Goal: Communication & Community: Answer question/provide support

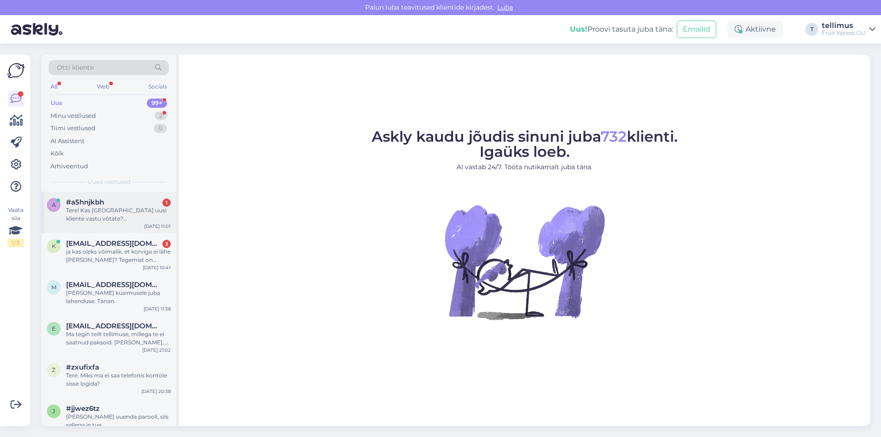
click at [146, 209] on div "Tere! Kas [GEOGRAPHIC_DATA] uusi kliente vastu võtate? [PERSON_NAME] cateringfi…" at bounding box center [118, 214] width 105 height 17
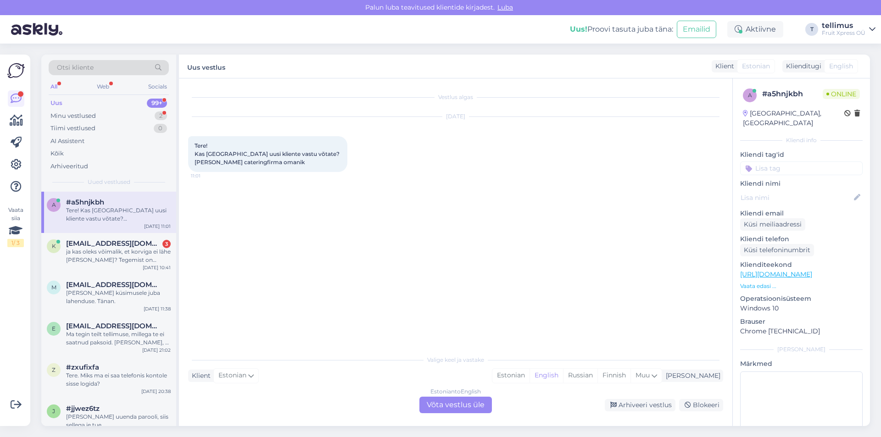
click at [443, 402] on div "Estonian to English Võta vestlus üle" at bounding box center [455, 405] width 72 height 17
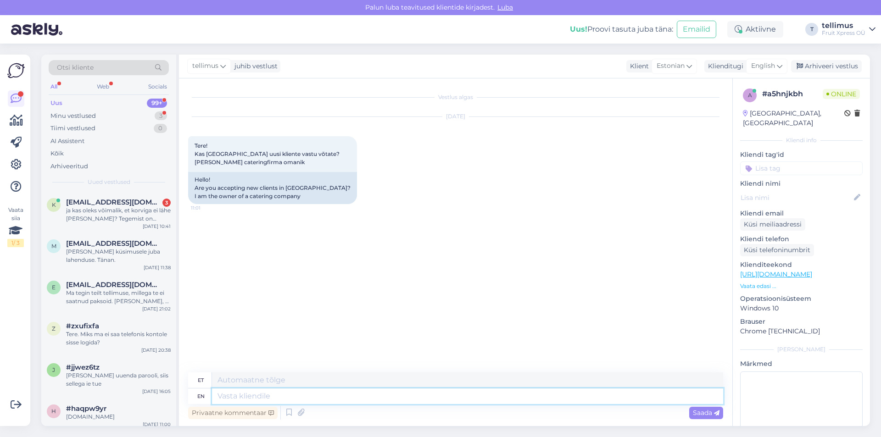
click at [444, 402] on textarea at bounding box center [467, 396] width 511 height 16
type textarea "H"
type textarea "Tere!"
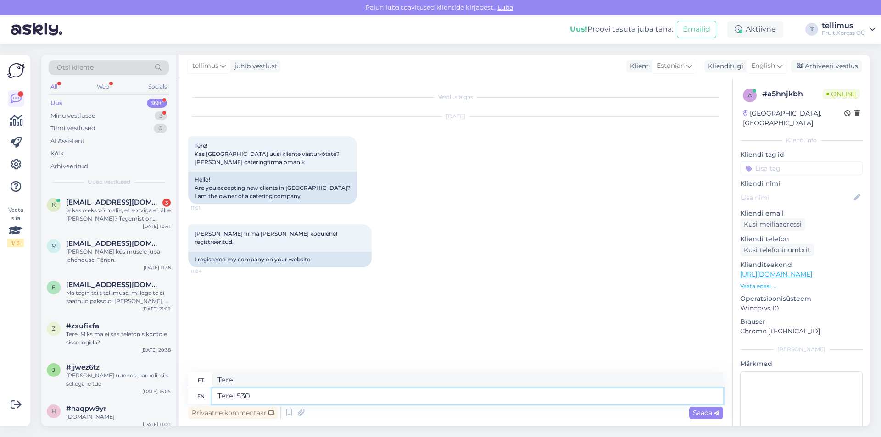
type textarea "Tere! 5300"
type textarea "Tere! 5330"
type textarea "Tere! 53305393"
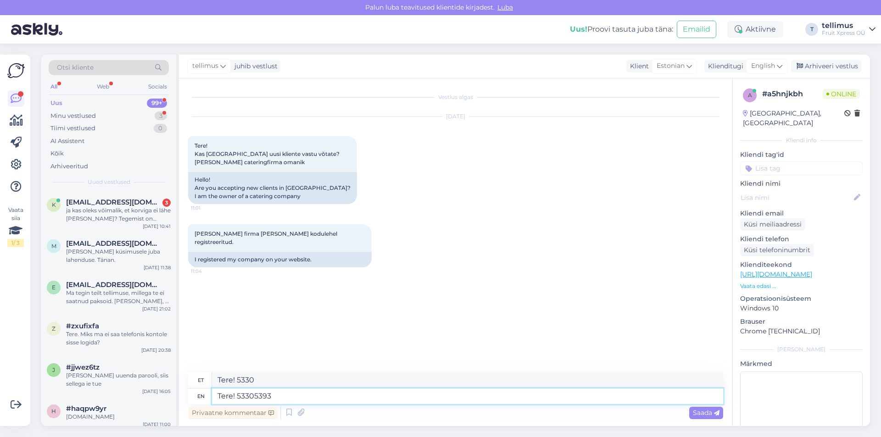
type textarea "Tere! 53305393"
type textarea "Tere! 53305393 palun h"
type textarea "Tere! 53305393 palun"
type textarea "Tere! 53305393 palun helistage ni"
type textarea "Tere! 53305393 palun helistage"
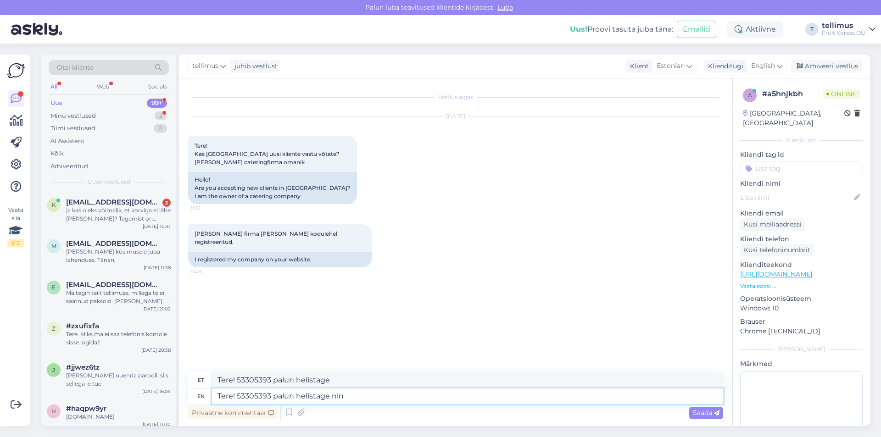
type textarea "Tere! 53305393 palun helistage ning"
type textarea "Tere! 53305393 palun helistage ning suhlege"
type textarea "Tere! 53305393 palun helistage ja suhlege"
type textarea "Tere! 53305393 palun helistage ning suhlege edasi."
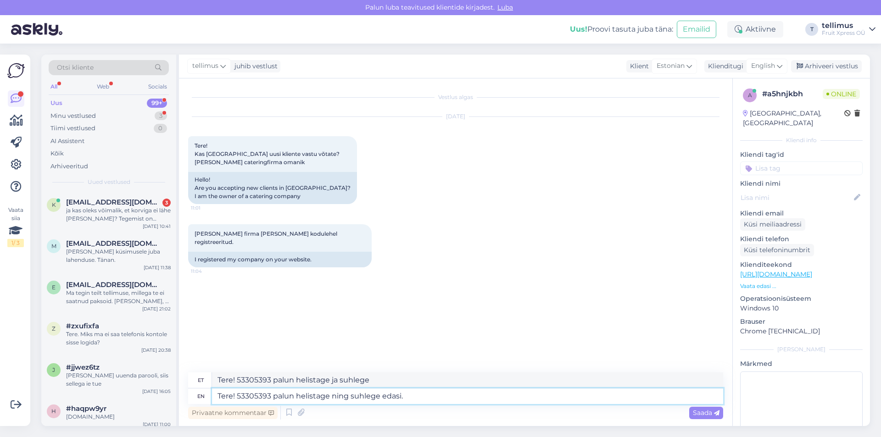
type textarea "Tere! 53305393 palun helistage ja suhlege edasi."
click at [365, 394] on textarea "Tere! 53305393 palun helistage ning suhlege edasi." at bounding box center [467, 396] width 511 height 16
type textarea "Tere! 53305393 palun helistage ning suheege edasi."
type textarea "Tere! 53305393 palun helistage ja suheege edasi."
type textarea "Tere! 53305393 palun helistage ning suhelge edasi."
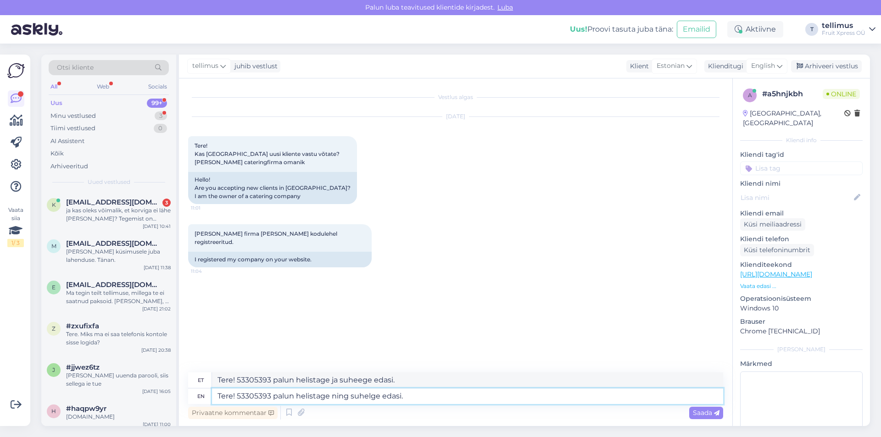
type textarea "Tere! 53305393 palun helistage ja suhelge edasi."
click at [413, 394] on textarea "Tere! 53305393 palun helistage ning suhelge edasi." at bounding box center [467, 396] width 511 height 16
type textarea "Tere! 53305393 palun helistage ning suhelge edasi. Meie"
type textarea "Tere! 53305393 palun helistage ja suhelge edasi. Meie"
type textarea "Tere! 53305393 palun helistage ning suhelge edasi. Meie Tartu mü"
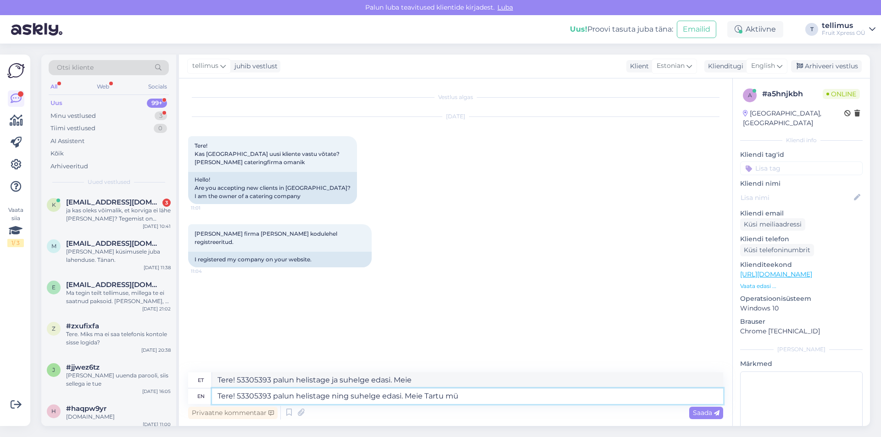
type textarea "Tere! 53305393 palun helistage ja suhelge edasi. Meie [GEOGRAPHIC_DATA]"
type textarea "Tere! 53305393 palun helistage ning suhelge edasi. Meie Tartu müügiesindaj"
type textarea "Tere! 53305393 palun helistage ja suhelge edasi. Meie Tartu müügiesindus"
type textarea "Tere! 53305393 palun helistage ning suhelge edasi. Meie Tartu müügiesindaja"
type textarea "Tere! 53305393 palun helistage ja suhelge edasi. Meie Tartu müügiesindaja"
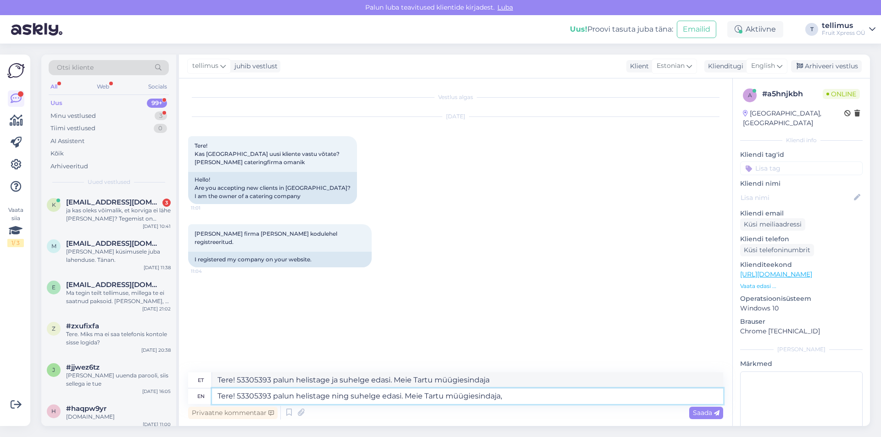
type textarea "Tere! 53305393 palun helistage ning suhelge edasi. Meie Tartu müügiesindaja,"
type textarea "Tere! 53305393 palun helistage ja suhelge edasi. Meie Tartu müügiesindaja,"
type textarea "Tere! 53305393 palun helistage ning suhelge edasi. Meie Tartu müügiesindaja."
type textarea "Tere! 53305393 palun helistage ja suhelge edasi. Meie Tartu müügiesindaja."
click at [408, 396] on textarea "Tere! 53305393 palun helistage ning suhelge edasi. Meie Tartu müügiesindaja." at bounding box center [467, 396] width 511 height 16
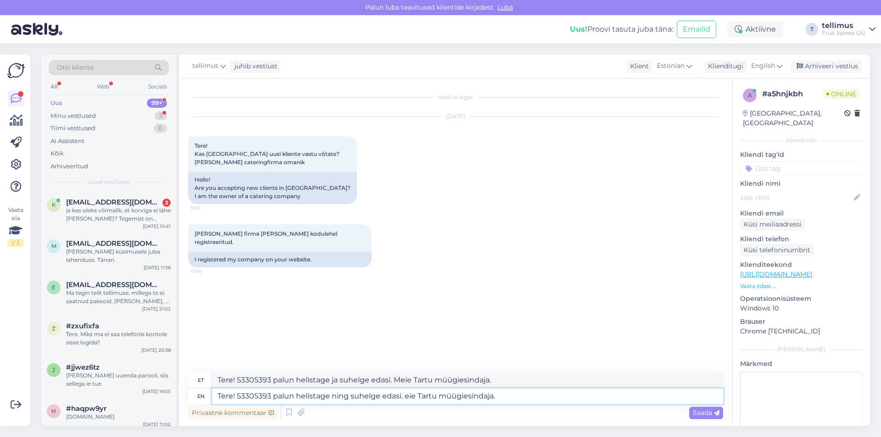
type textarea "Tere! 53305393 palun helistage ning suhelge edasi.eie Tartu müügiesindaja."
type textarea "Tere! 53305393 palun helistage ja suhelge edasi. eie Tartu müügiesindaja."
type textarea "Tere! 53305393 palun helistage ning suhelge edasieie Tartu müügiesindaja."
type textarea "Tere! 53305393 palun helistage ja suhelge edasieie Tartu müügiesindaja."
type textarea "Tere! 53305393 palun helistage ning suhelge edasi Geie Tartu müügiesindaja."
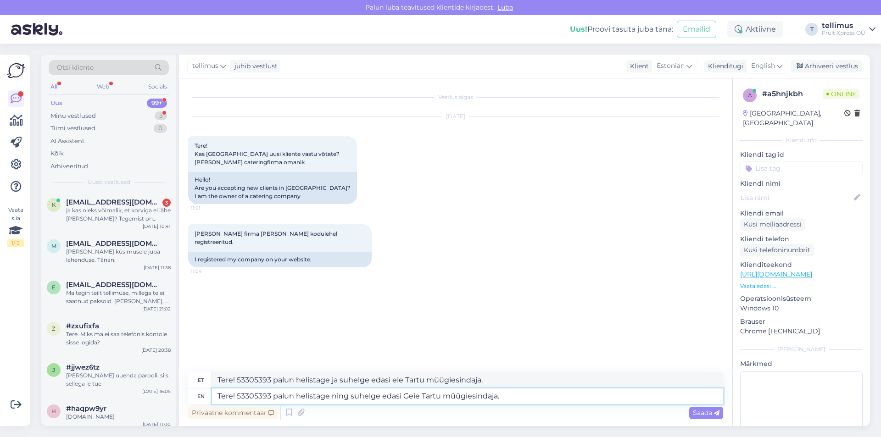
type textarea "Tere! 53305393 palun helistage ja suhelge edasi Geie Tartu müügiesindaja."
type textarea "Tere! 53305393 palun helistage ning suhelge edasi Guneie Tartu müügiesindaja."
type textarea "Tere! 53305393 palun helistage ja suhelge edasi Gueie Tartu müügiesindaja."
type textarea "Tere! 53305393 palun helistage ning suhelge edasi Gunnaeie Tartu müügiesindaja."
type textarea "Tere! 53305393 palun helistage ja suhelge edasi Guneie Tartu müügiesindaja."
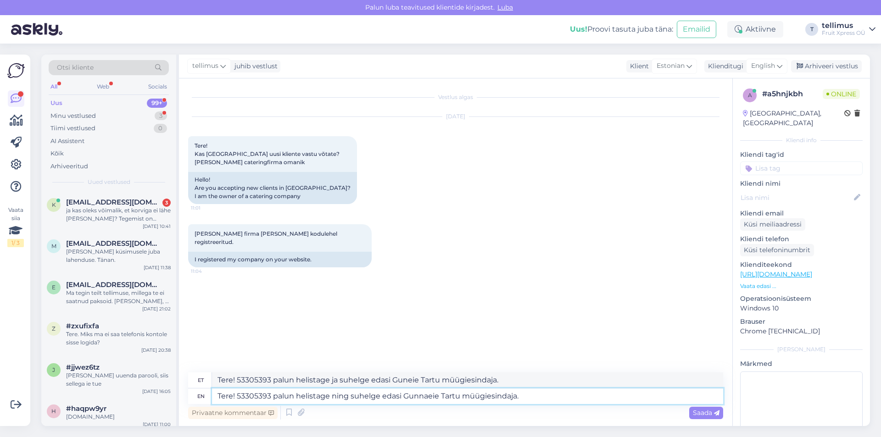
type textarea "Tere! 53305393 palun helistage ning suhelge edasi [PERSON_NAME] Tartu müügiesin…"
type textarea "Tere! 53305393 palun helistage ja suhelge edasi Gunnaeie Tartu müügiesindaja."
type textarea "Tere! 53305393 palun helistage ning suhelge edasi Gunnarieie Tartu müügiesindaj…"
type textarea "Tere! 53305393 palun helistage ja suhelge edasi [PERSON_NAME] Tartu müügiesinda…"
type textarea "Tere! 53305393 palun helistage ning suhelge edasi [PERSON_NAME] Tartu müügiesin…"
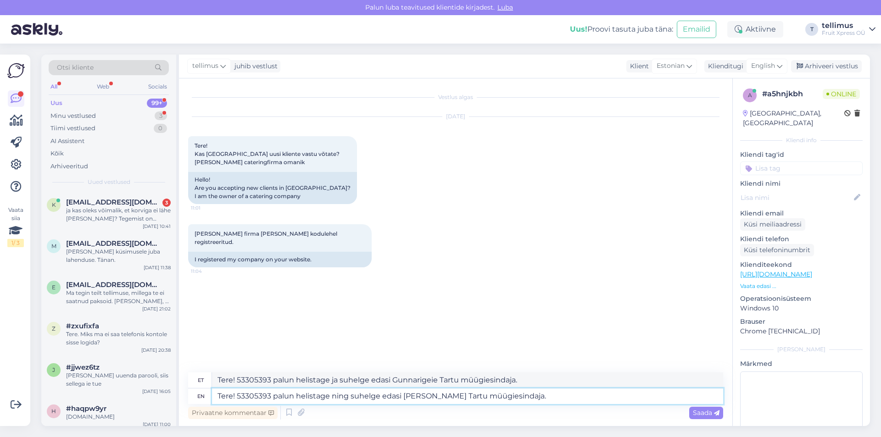
type textarea "Tere! 53305393 palun helistage ja suhelge edasi [PERSON_NAME] Tartu müügiesinda…"
type textarea "Tere! 53305393 palun helistage ning suhelge edasi [PERSON_NAME], eie Tartu müüg…"
type textarea "Tere! 53305393 palun helistage ja suhelge edasi [PERSON_NAME],eie Tartu müügies…"
type textarea "Tere! 53305393 palun helistage ning suhelge edasi [PERSON_NAME], meie Tartu müü…"
type textarea "Tere! 53305393 palun helistage ja suhelge edasi [PERSON_NAME], eie Tartu müügie…"
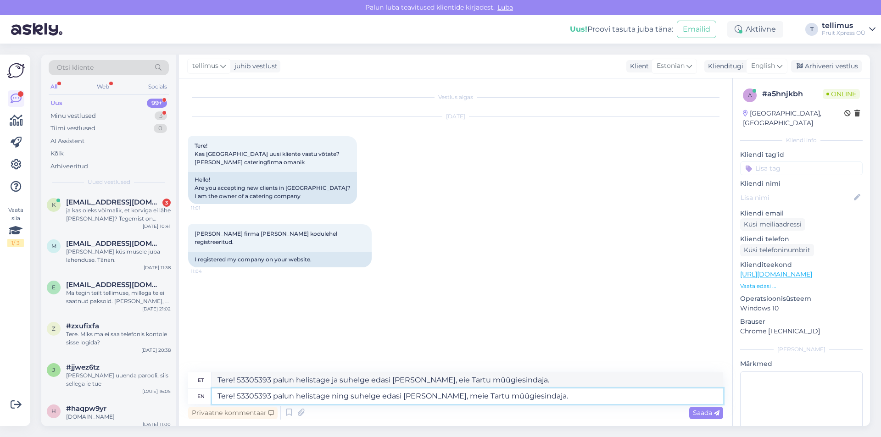
type textarea "Tere! 53305393 palun helistage ning suhelge edasi [PERSON_NAME], meeie Tartu mü…"
type textarea "Tere! 53305393 palun helistage ja suhelge edasi [PERSON_NAME], meie Tartu müügi…"
type textarea "Tere! 53305393 palun helistage ning suhelge edasi [PERSON_NAME], meie Tartu müü…"
click at [701, 415] on span "Saada" at bounding box center [706, 413] width 27 height 8
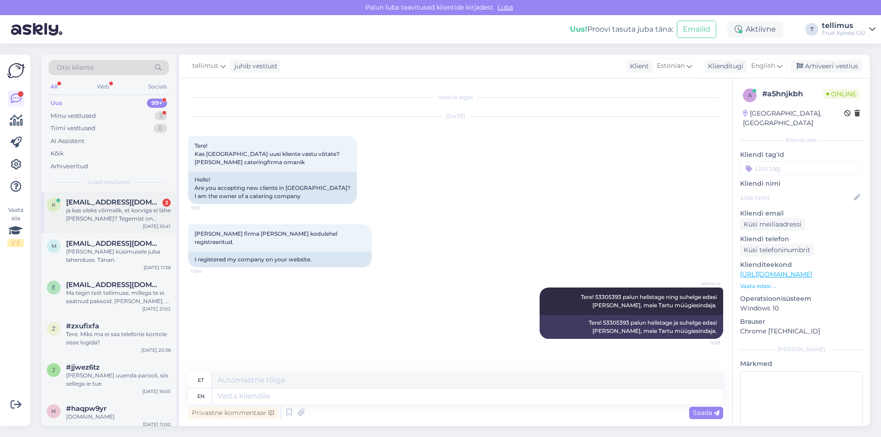
click at [147, 221] on div "ja kas oleks võimalik, et korviga ei lähe [PERSON_NAME]? Tegemist on kingituseg…" at bounding box center [118, 214] width 105 height 17
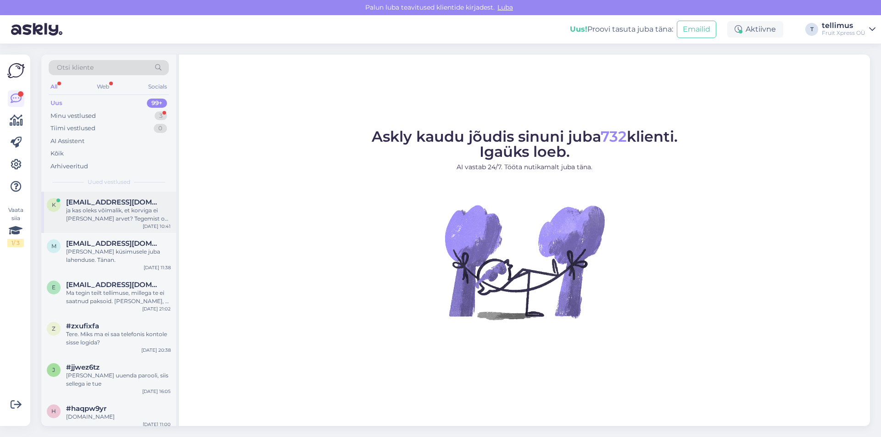
click at [104, 214] on div "ja kas oleks võimalik, et korviga ei lähe [PERSON_NAME]? Tegemist on kingituseg…" at bounding box center [118, 214] width 105 height 17
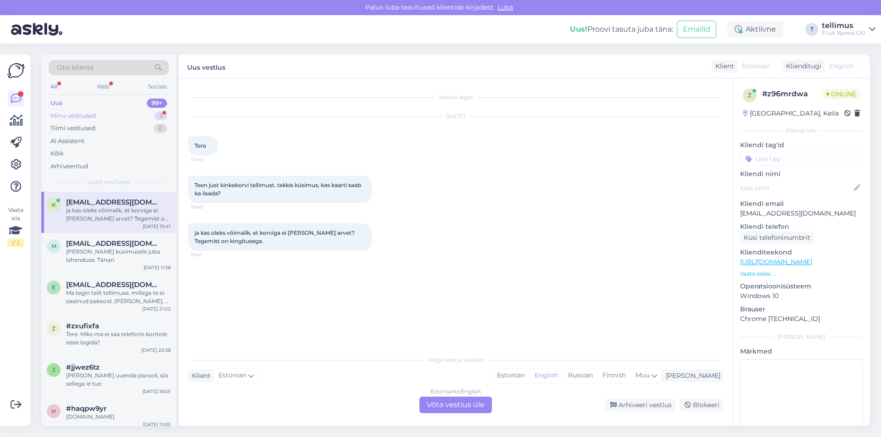
click at [63, 116] on div "Minu vestlused" at bounding box center [72, 115] width 45 height 9
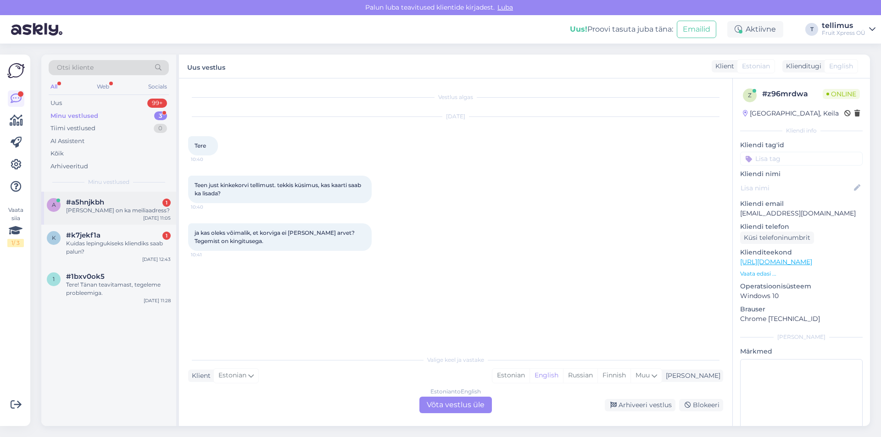
click at [104, 207] on div "Kas Gunnaril on ka meiliaadress?" at bounding box center [118, 210] width 105 height 8
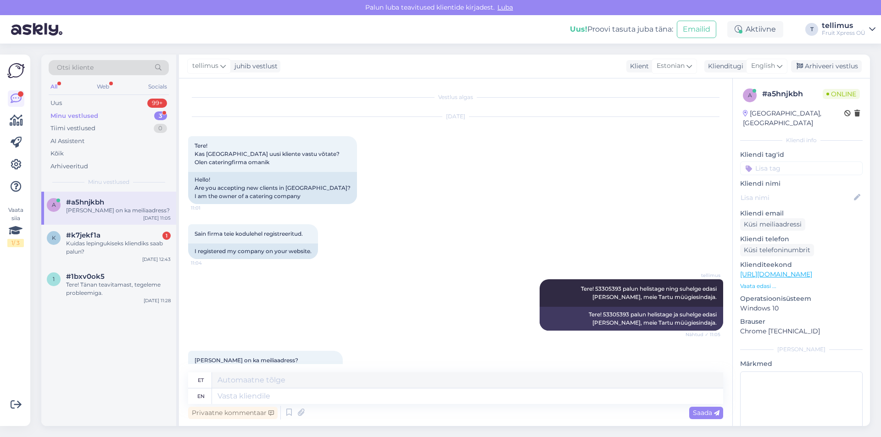
scroll to position [32, 0]
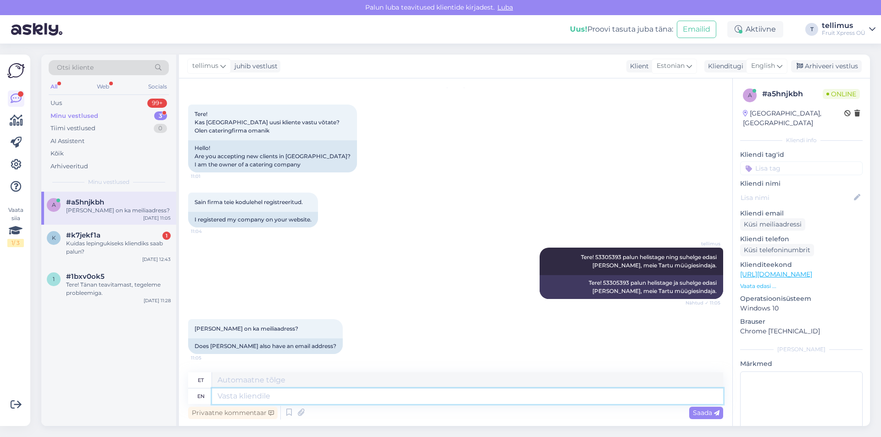
click at [294, 398] on textarea at bounding box center [467, 396] width 511 height 16
type textarea "Tere!"
type textarea "Tere! Gunnar"
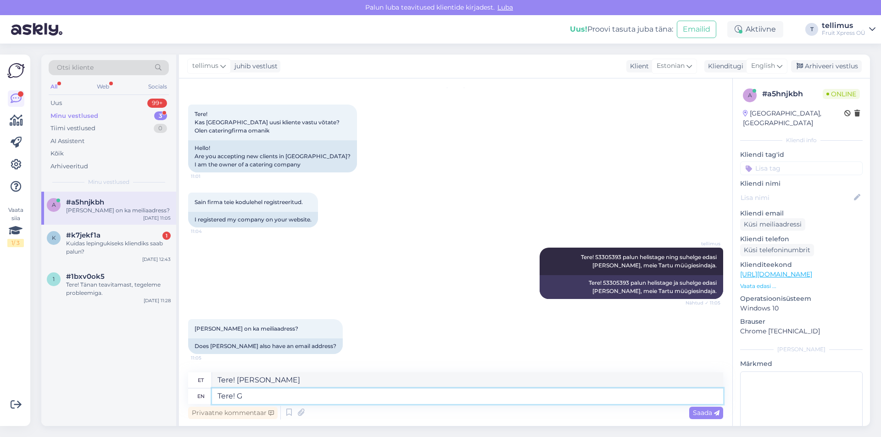
type textarea "Tere! Gu"
type textarea "Tere! G"
type textarea "Tere! Gunnar@fruitxpress.ee"
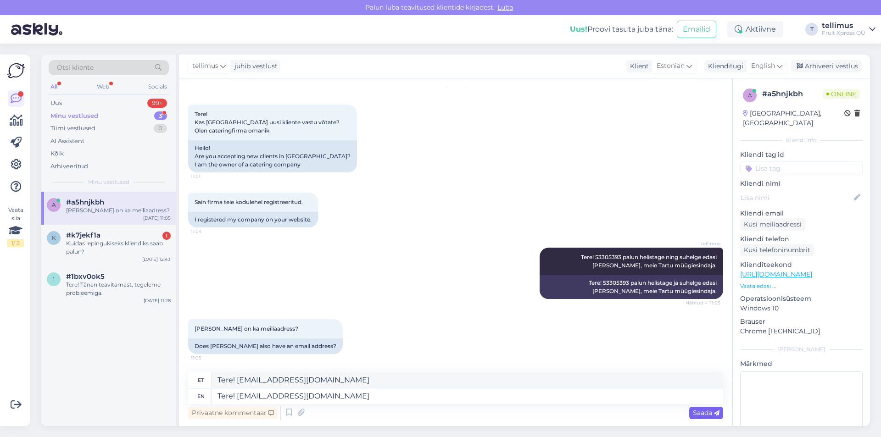
click at [701, 411] on span "Saada" at bounding box center [706, 413] width 27 height 8
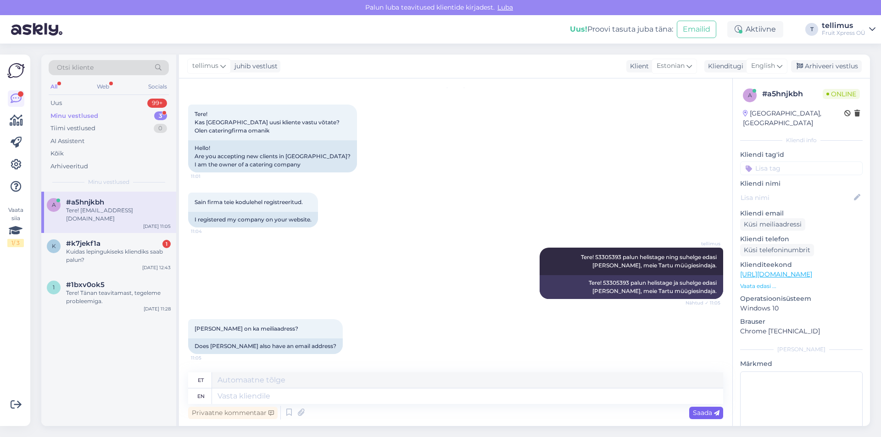
scroll to position [87, 0]
